Goal: Task Accomplishment & Management: Complete application form

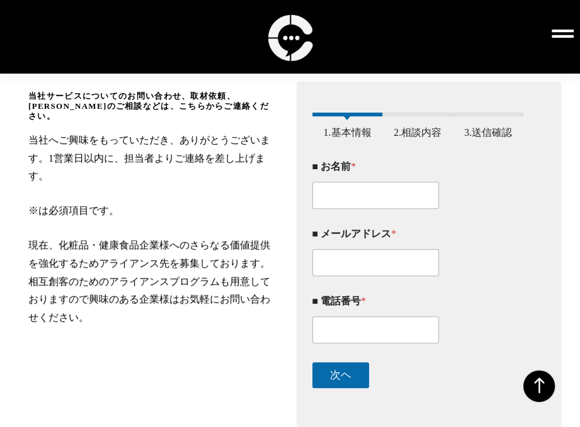
scroll to position [192, 0]
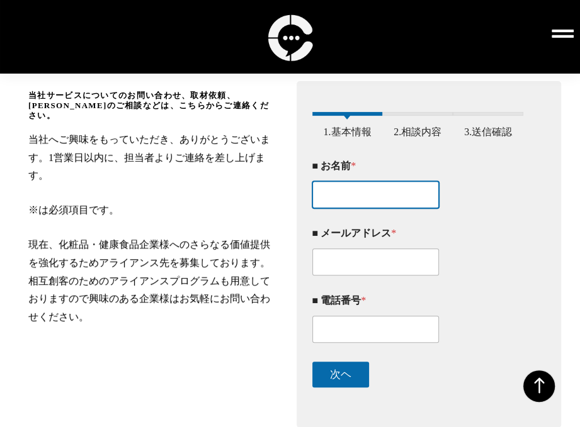
click at [325, 206] on input "■ お名前 *" at bounding box center [375, 194] width 126 height 27
paste input "[PERSON_NAME]"
type input "[PERSON_NAME]"
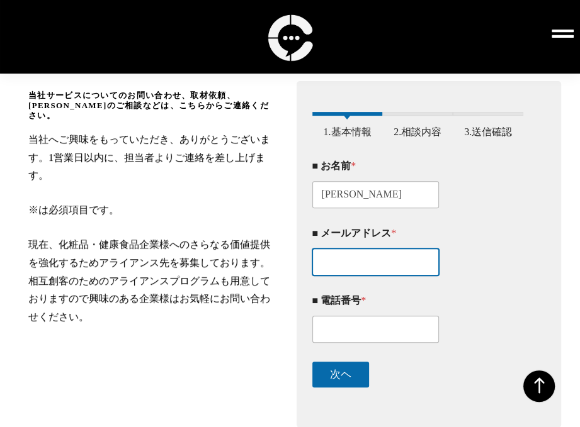
click at [355, 264] on input "■ メールアドレス *" at bounding box center [375, 262] width 126 height 27
paste input "[PERSON_NAME][EMAIL_ADDRESS][DOMAIN_NAME]"
type input "[PERSON_NAME][EMAIL_ADDRESS][DOMAIN_NAME]"
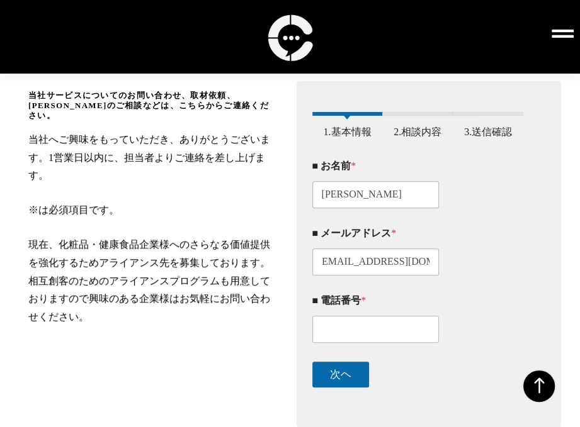
scroll to position [0, 0]
click at [339, 339] on input "■ 電話番号 *" at bounding box center [375, 329] width 126 height 27
paste input "09059075553"
type input "09059075553"
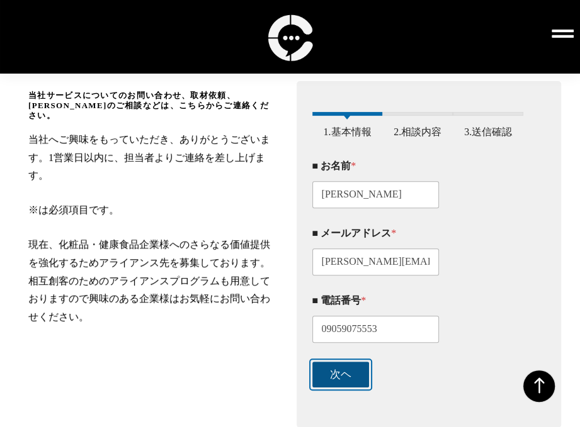
click at [339, 374] on button "次ヘ" at bounding box center [340, 375] width 57 height 26
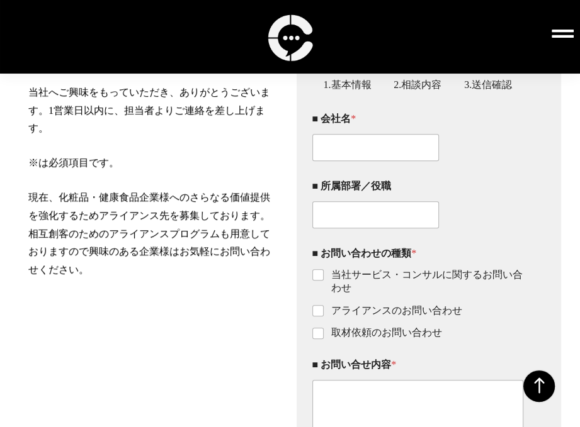
scroll to position [262, 0]
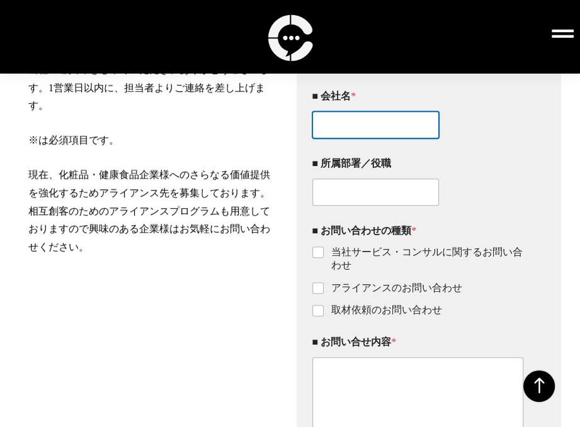
click at [351, 130] on input "■ 会社名 *" at bounding box center [375, 124] width 126 height 27
paste input "合同会社楽々Edit"
type input "合同会社楽々Edit"
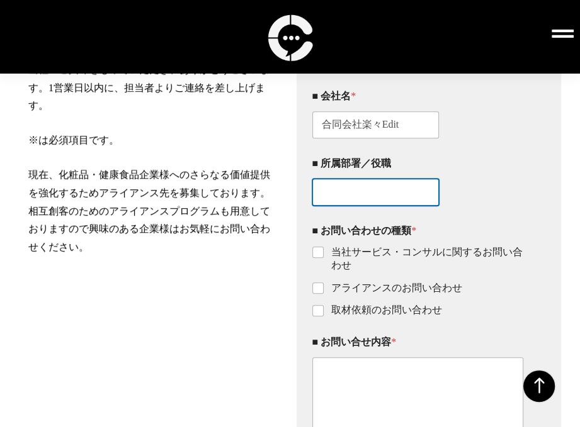
click at [342, 200] on input "■ 所属部署／役職" at bounding box center [375, 192] width 126 height 27
paste input "代表取締役"
type input "代表取締役"
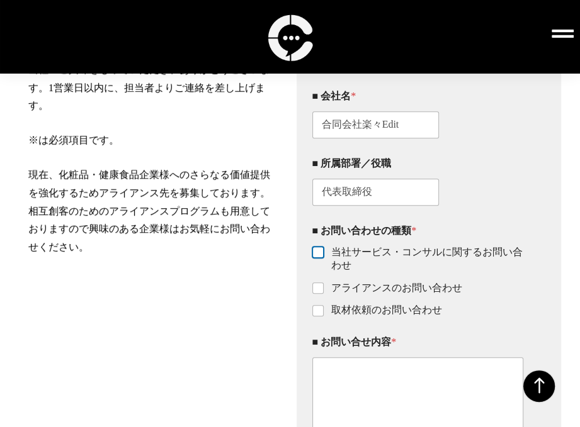
click at [320, 258] on input "当社サービス・コンサルに関するお問い合わせ" at bounding box center [318, 253] width 10 height 10
checkbox input "true"
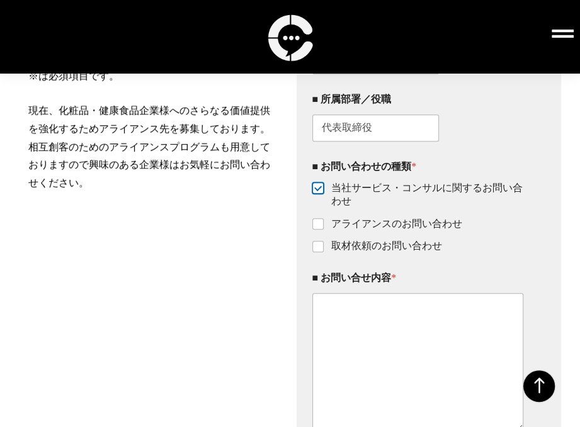
scroll to position [327, 0]
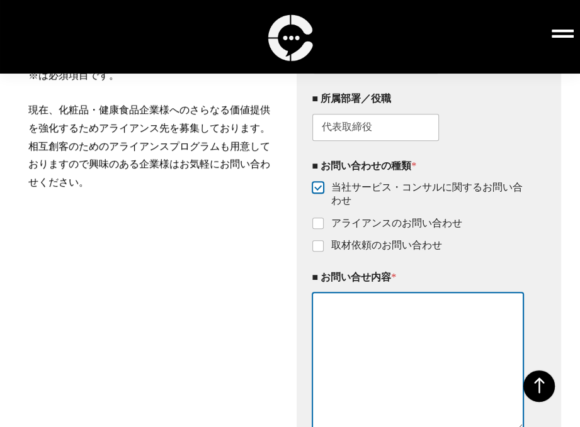
click at [345, 332] on textarea "■ お問い合せ内容 *" at bounding box center [417, 362] width 211 height 138
paste textarea ""lorem ipsumdolorsit。 amEtconsecteturadipis。 elItseddoeiusmodte、incidid、UTLabor…"
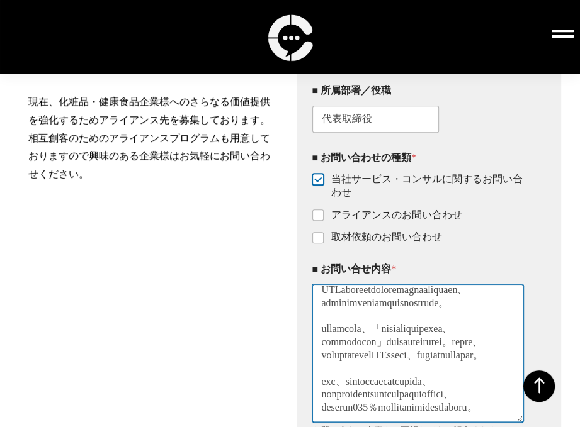
scroll to position [0, 0]
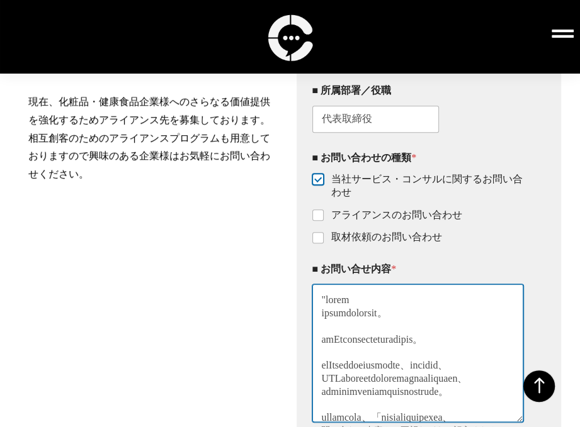
click at [332, 310] on textarea "■ お問い合せ内容 *" at bounding box center [417, 353] width 211 height 138
click at [325, 305] on textarea "■ お問い合せ内容 *" at bounding box center [417, 353] width 211 height 138
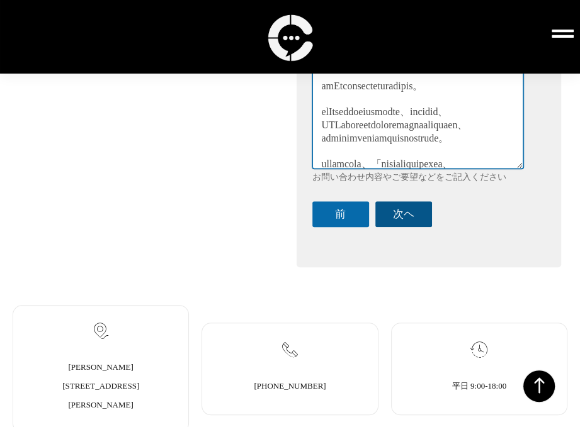
scroll to position [589, 0]
type textarea "lorem ipsumdolorsit。 amEtconsecteturadipis。 elItseddoeiusmodte、incidid、UTLabore…"
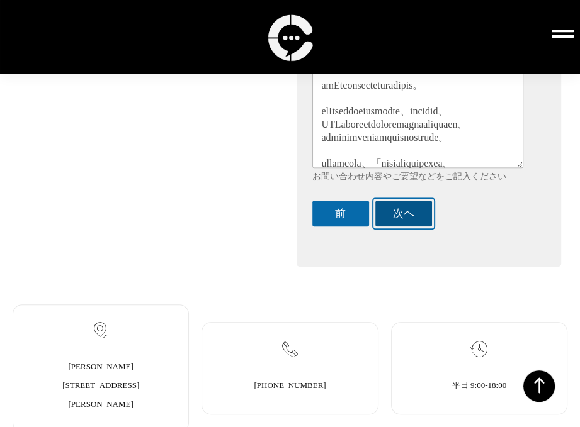
click at [415, 227] on button "次ヘ" at bounding box center [403, 214] width 57 height 26
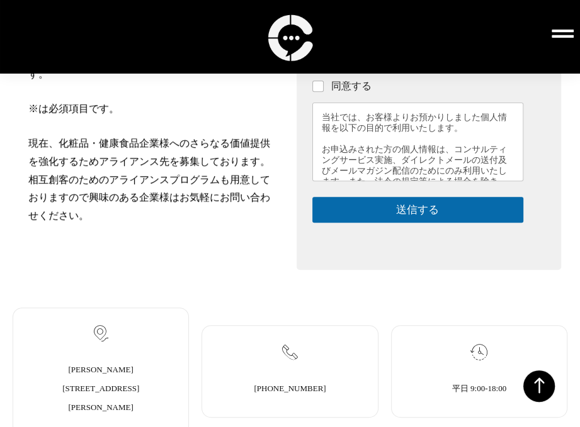
scroll to position [262, 0]
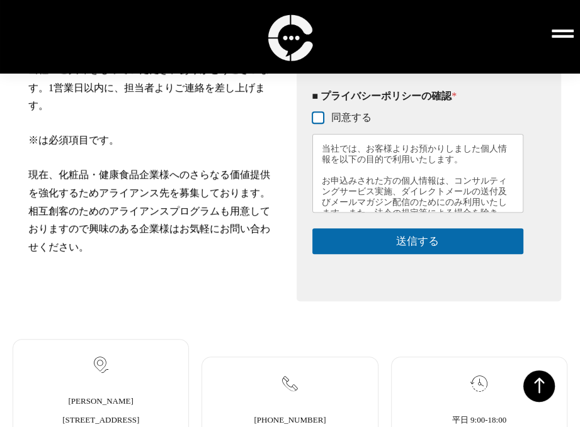
click at [319, 123] on input "同意する" at bounding box center [318, 118] width 10 height 10
checkbox input "true"
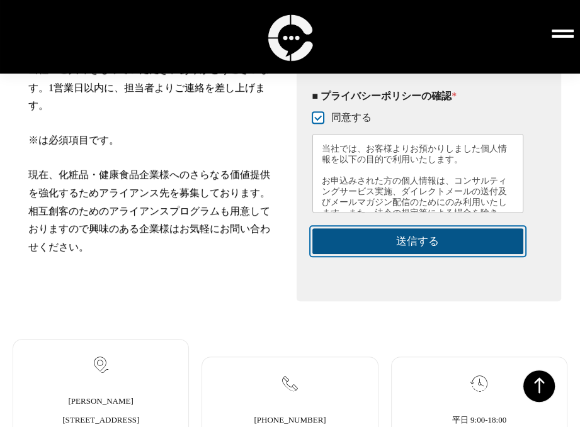
click at [422, 252] on button "送信する" at bounding box center [417, 241] width 211 height 26
